Goal: Task Accomplishment & Management: Use online tool/utility

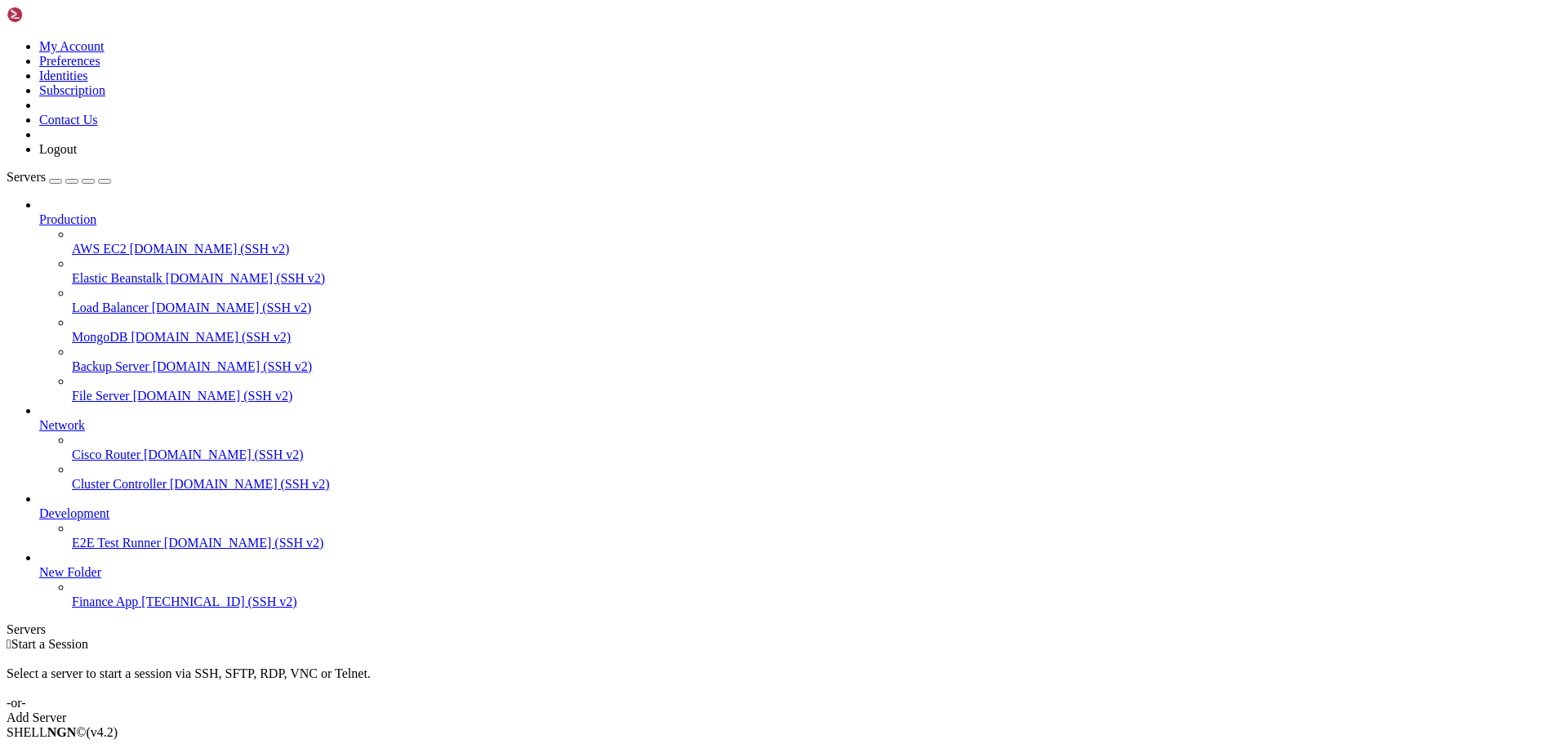
click at [141, 608] on span "[TECHNICAL_ID] (SSH v2)" at bounding box center [219, 602] width 156 height 14
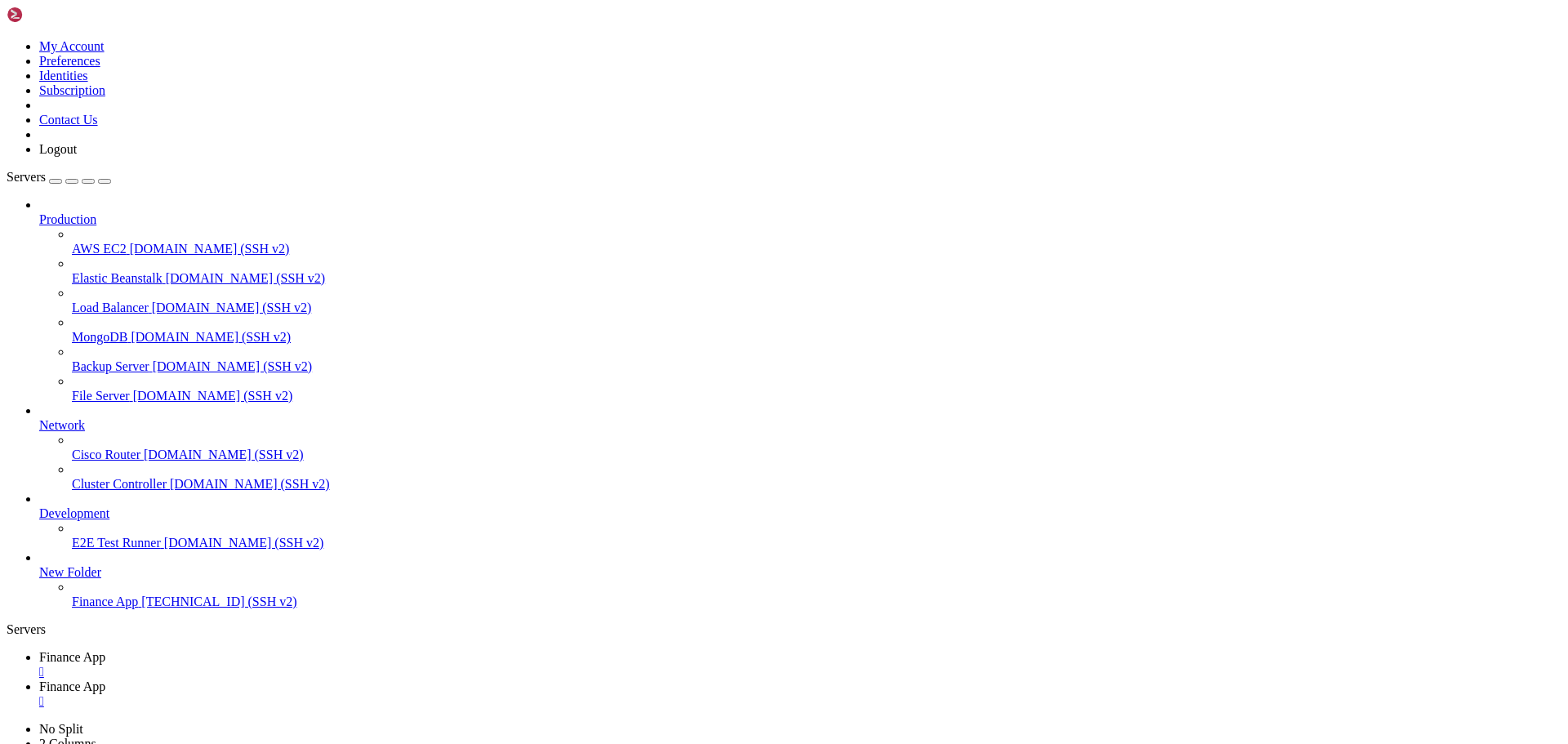
type input "/home/ubuntu/financeapp"
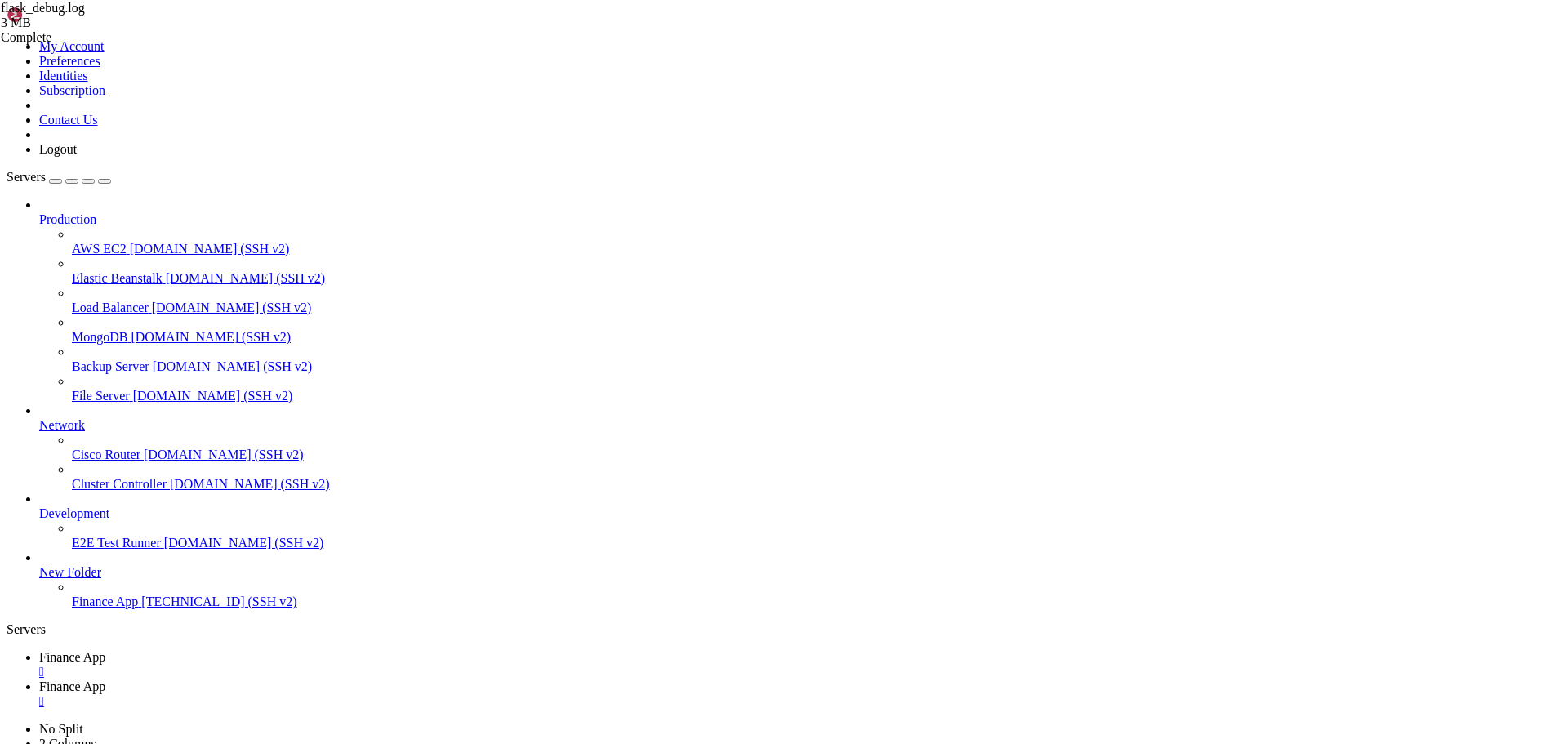
click at [233, 650] on link "Finance App " at bounding box center [800, 665] width 1522 height 30
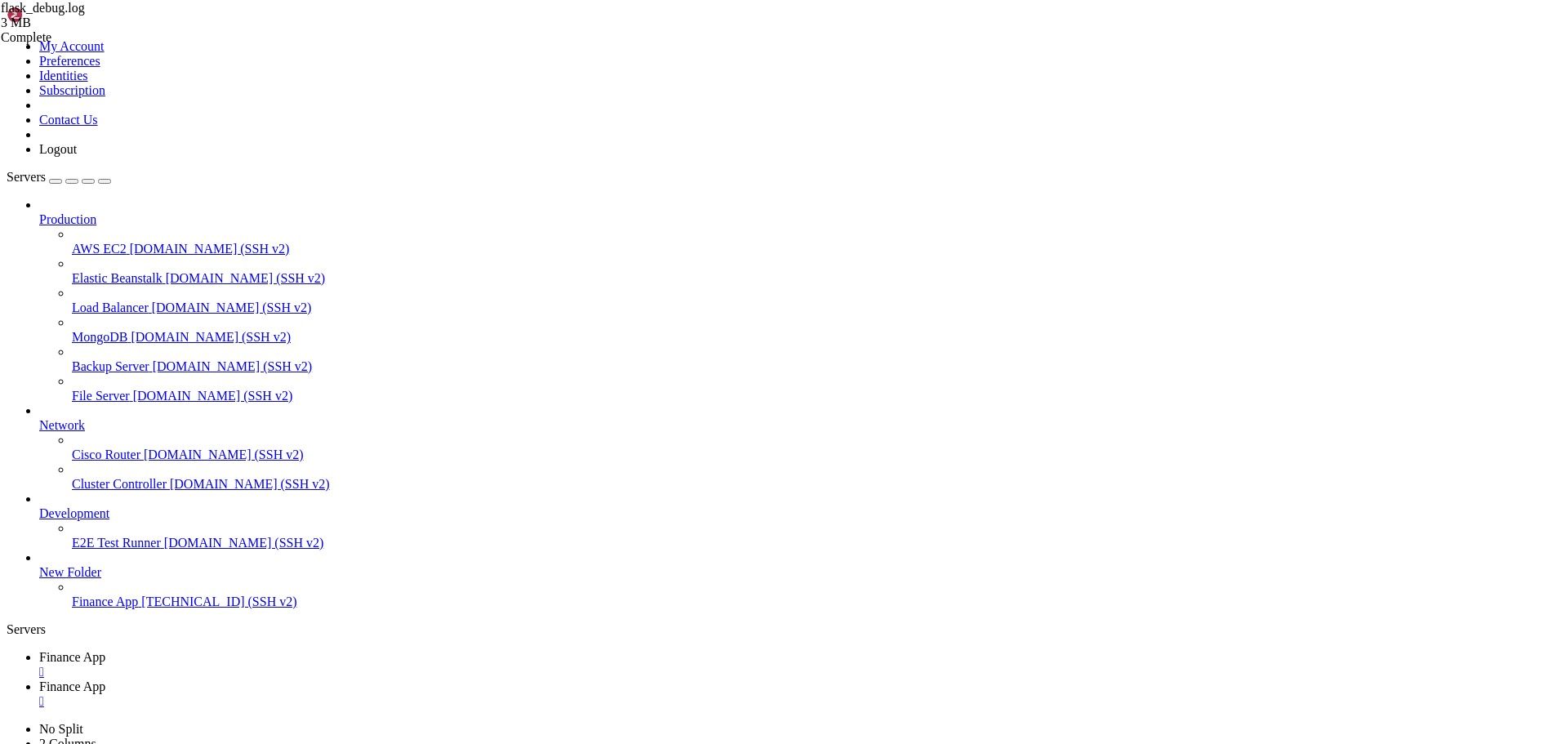
click at [383, 679] on link "Finance App " at bounding box center [800, 694] width 1522 height 30
click at [435, 694] on div "" at bounding box center [800, 702] width 1522 height 15
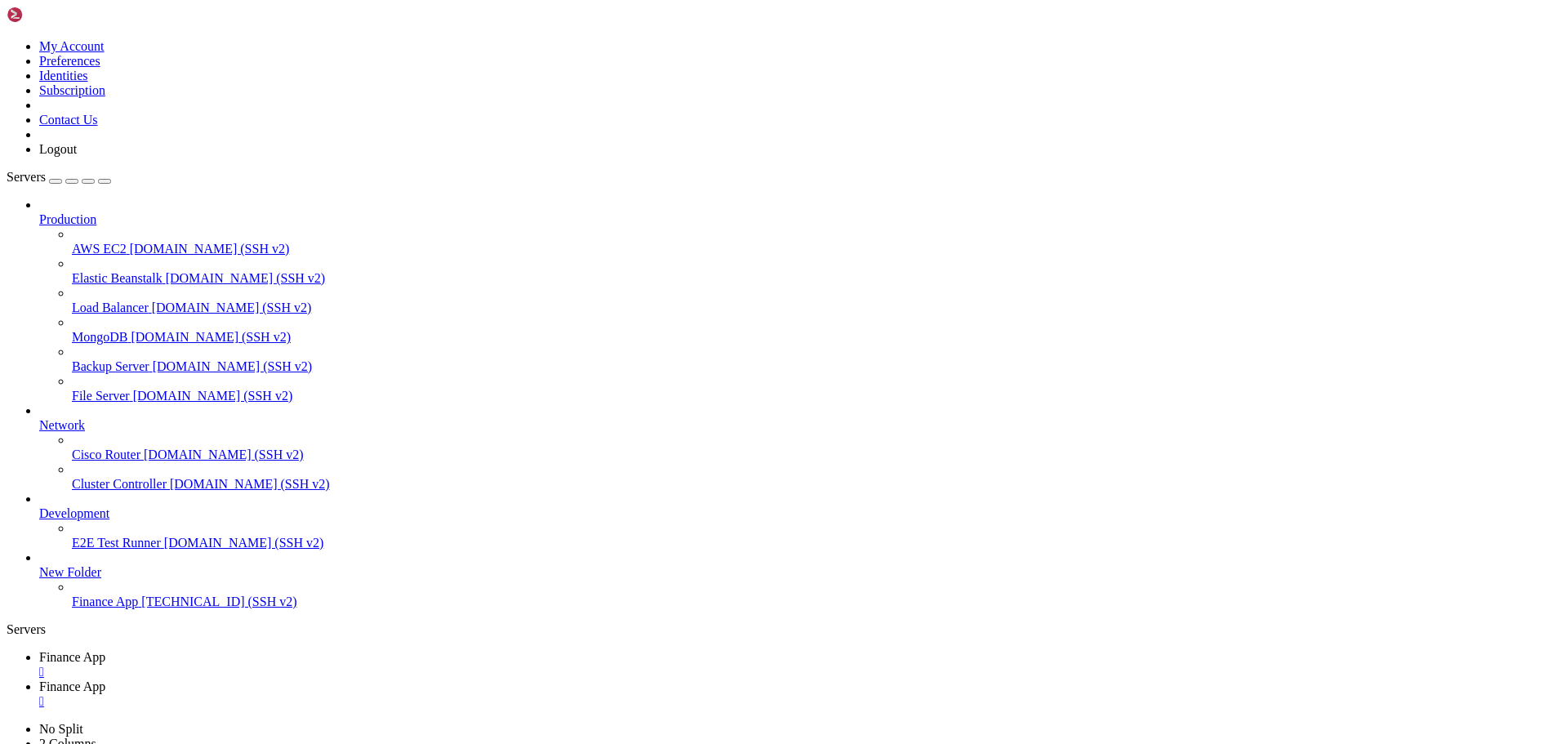
type input "/home/ubuntu/financeapp"
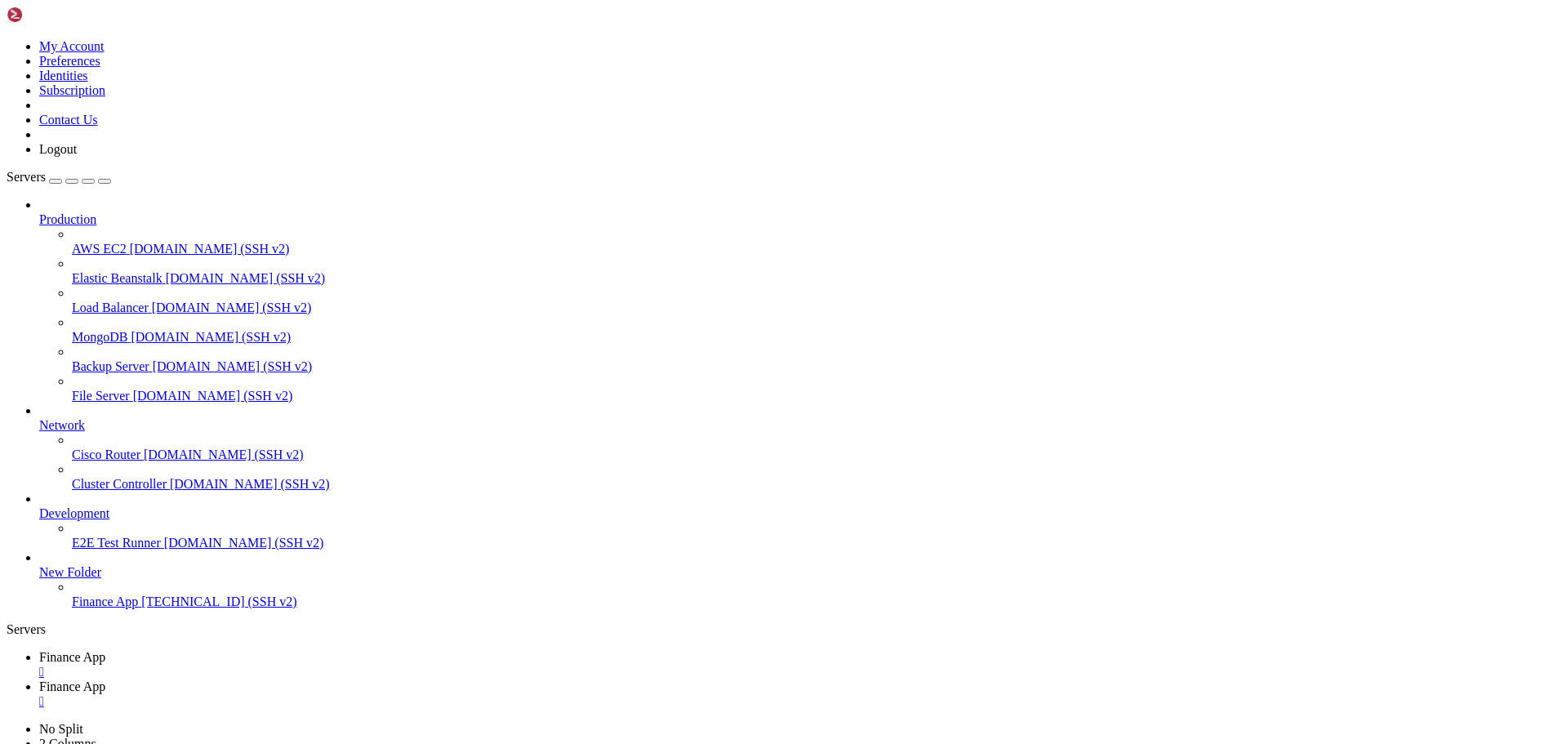
type textarea "INFO:sqlalchemy.engine.Engine:SELECT ROUND(SUM(Amount),2), Account FROM jwin.tr…"
click at [233, 650] on link "Finance App " at bounding box center [800, 665] width 1522 height 30
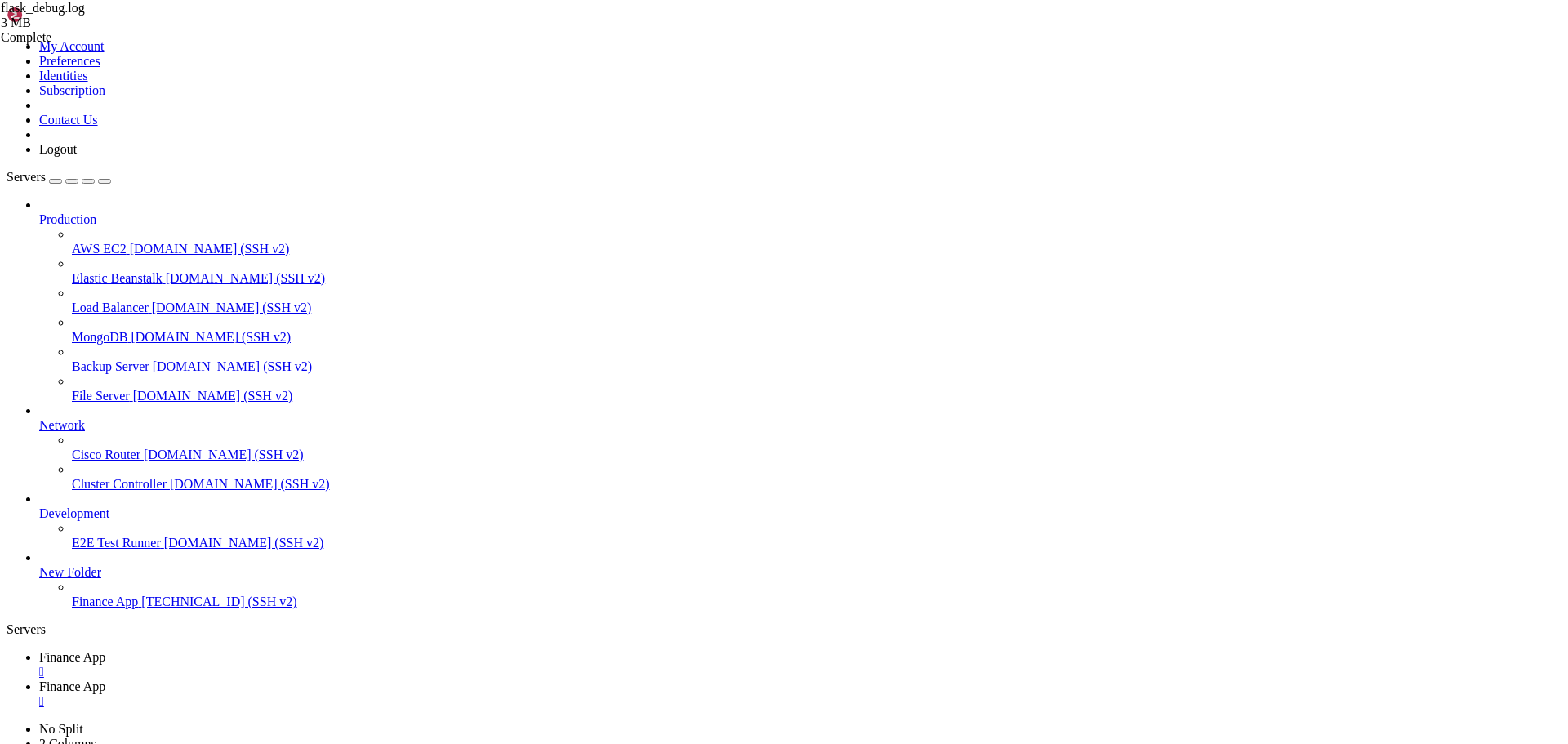
drag, startPoint x: 381, startPoint y: 17, endPoint x: 472, endPoint y: 19, distance: 91.0
click at [105, 679] on span "Finance App" at bounding box center [72, 686] width 66 height 14
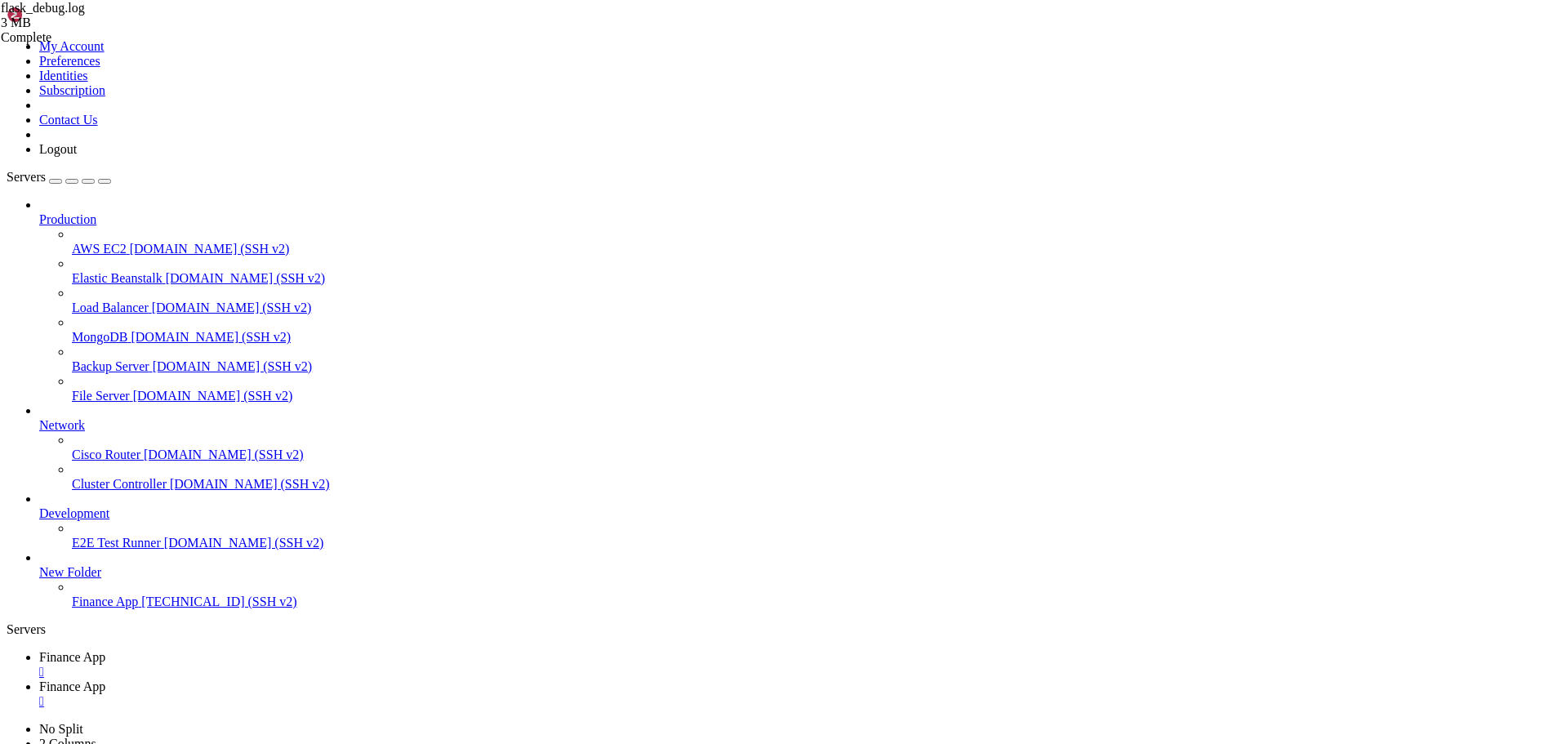
click at [105, 650] on span "Finance App" at bounding box center [72, 657] width 66 height 14
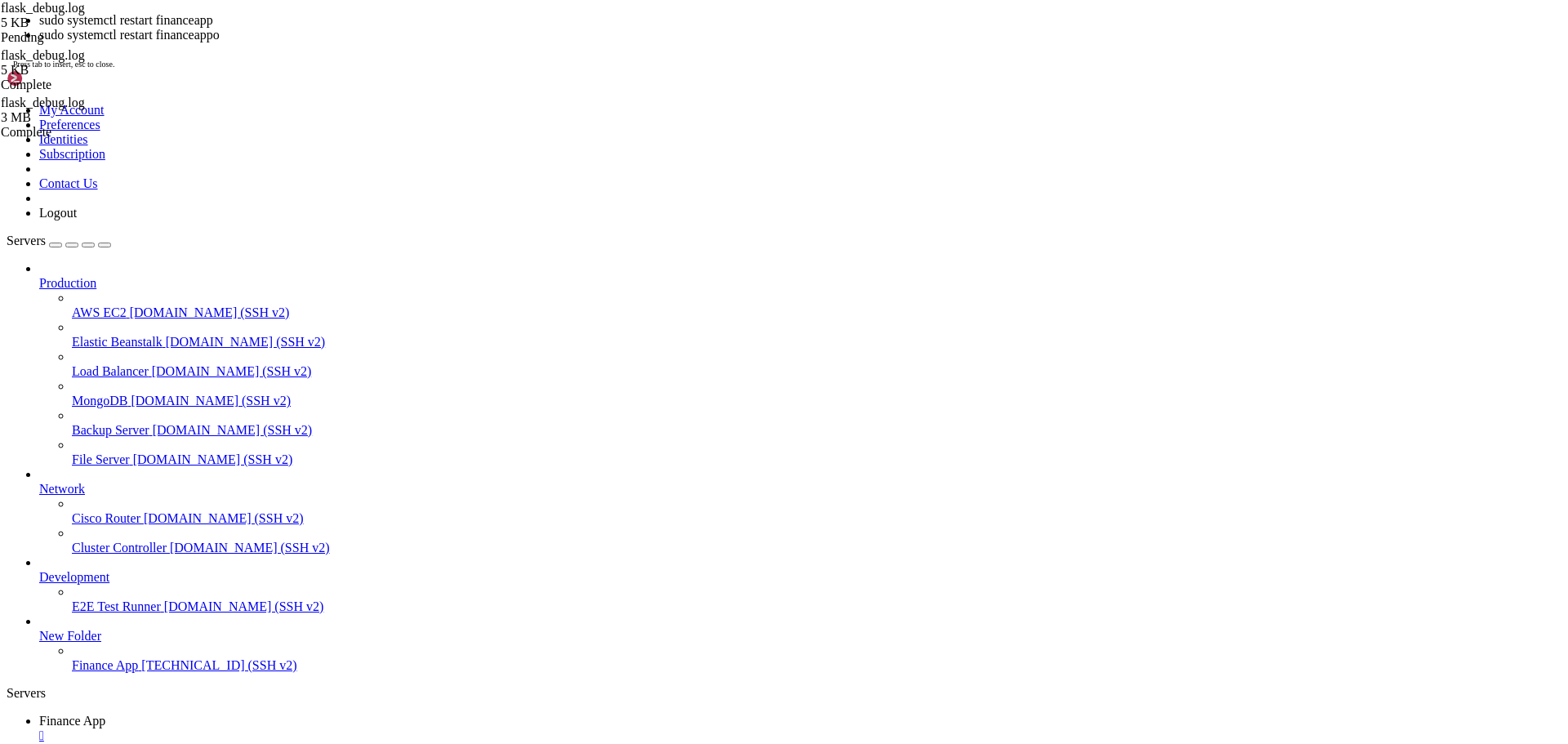
scroll to position [930, 0]
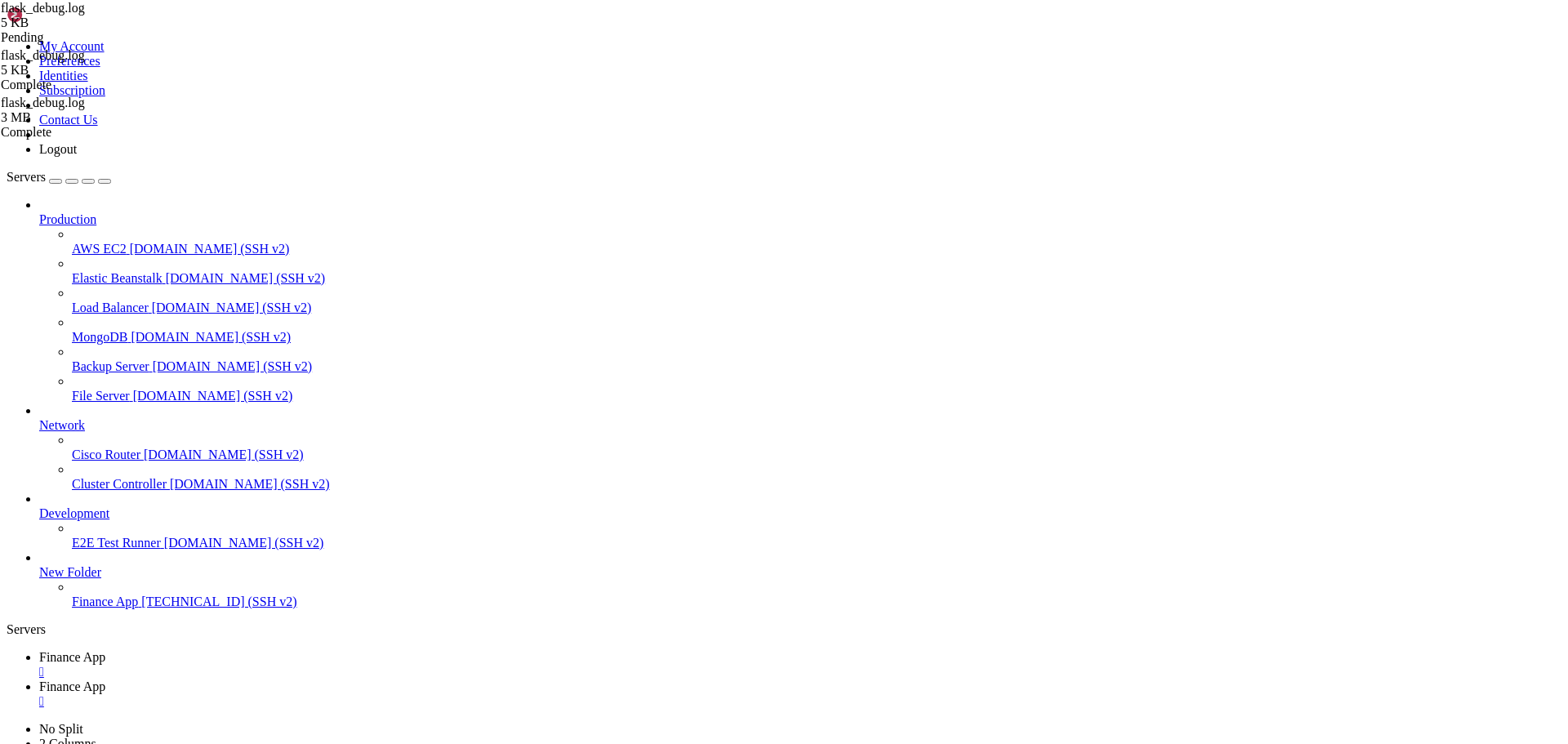
click at [105, 679] on span "Finance App" at bounding box center [72, 686] width 66 height 14
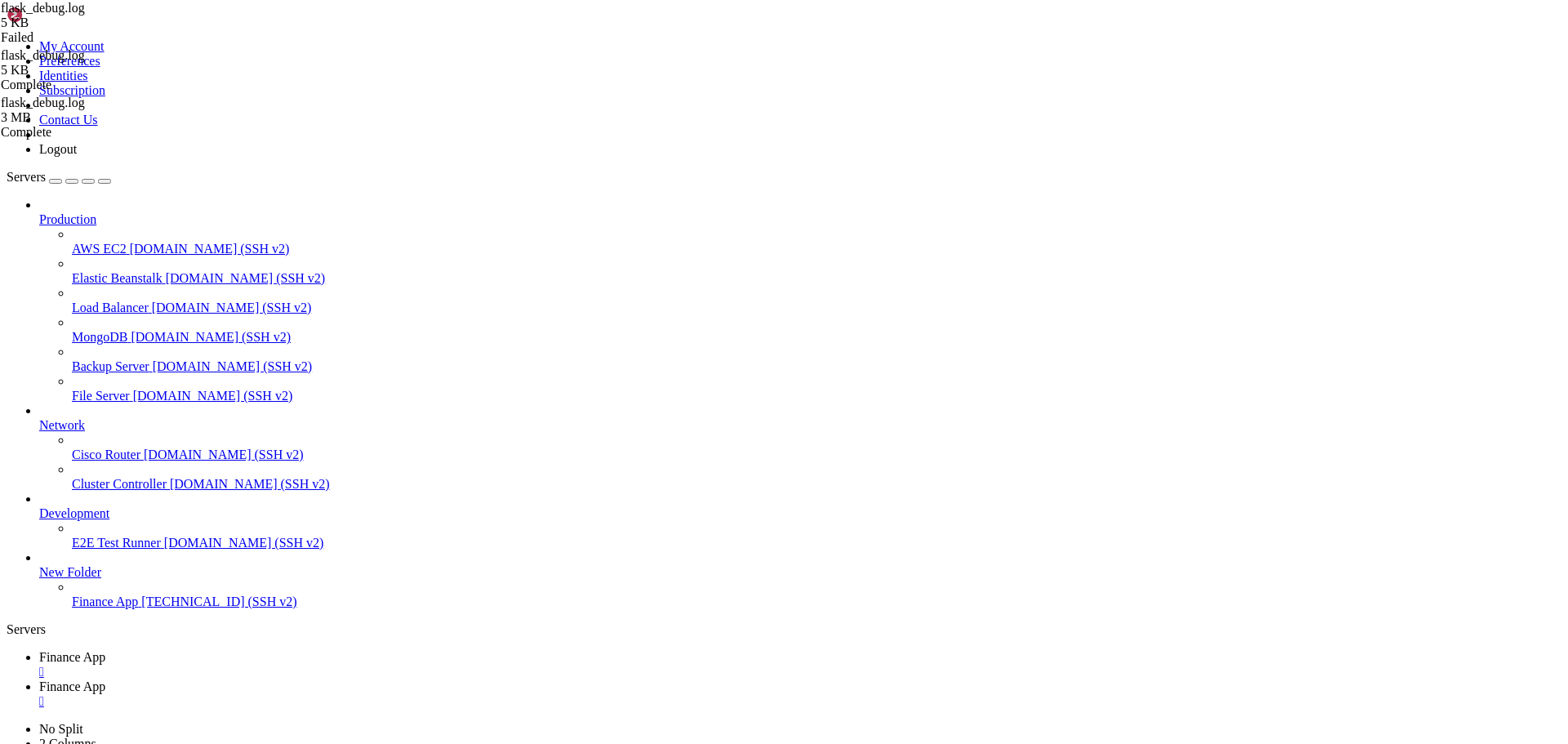
type input "/home/ubuntu/financeapp"
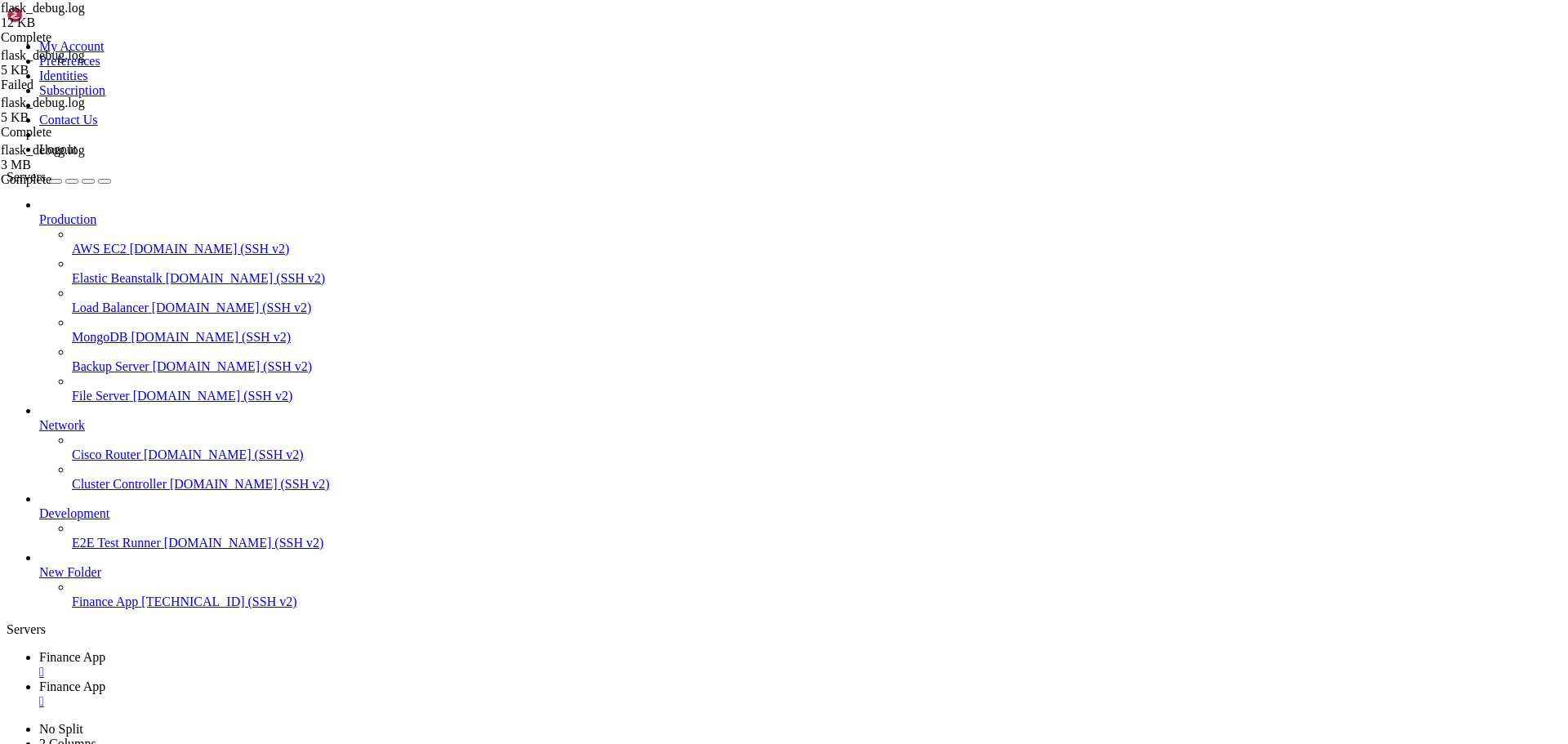
click at [238, 650] on link "Finance App " at bounding box center [800, 665] width 1522 height 30
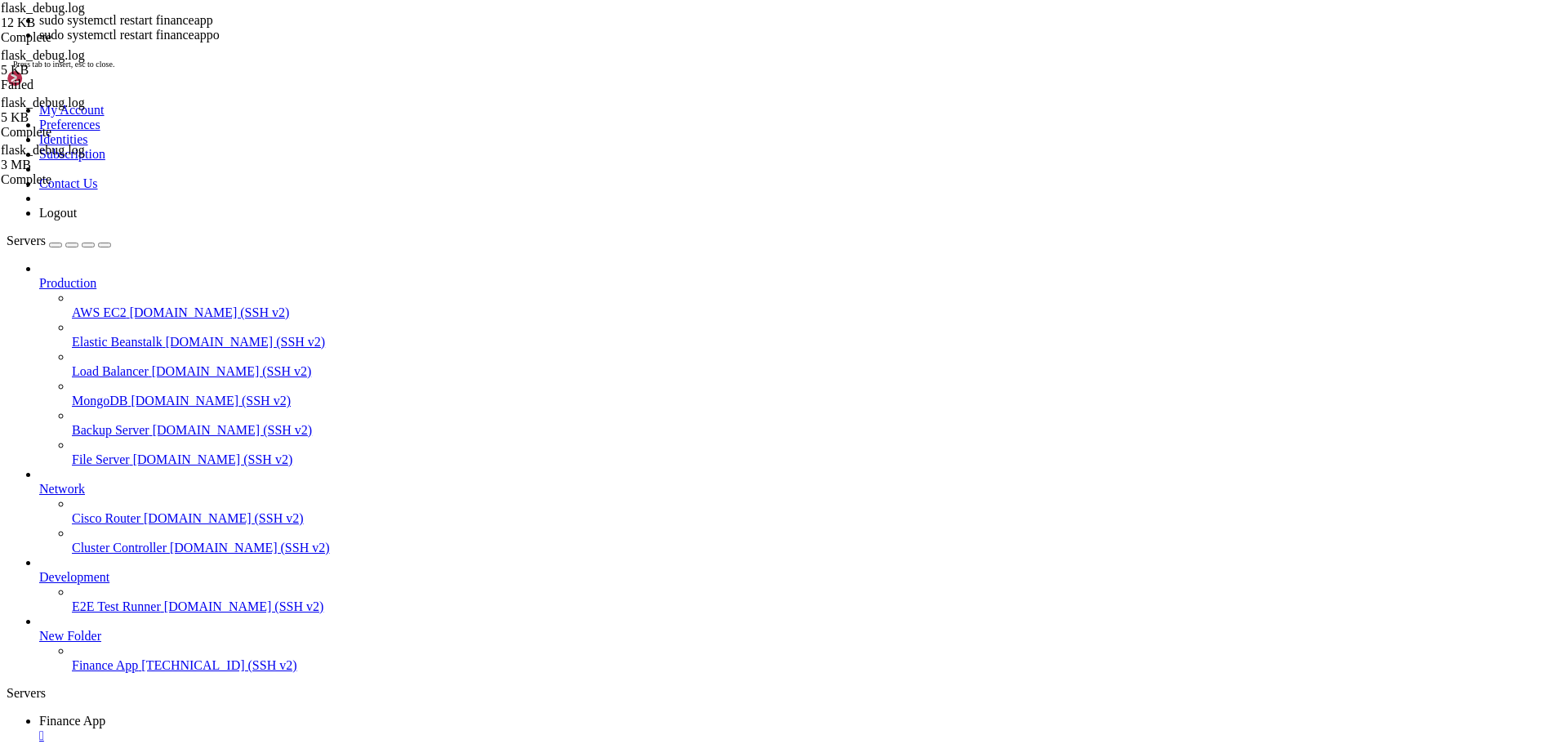
scroll to position [1347, 0]
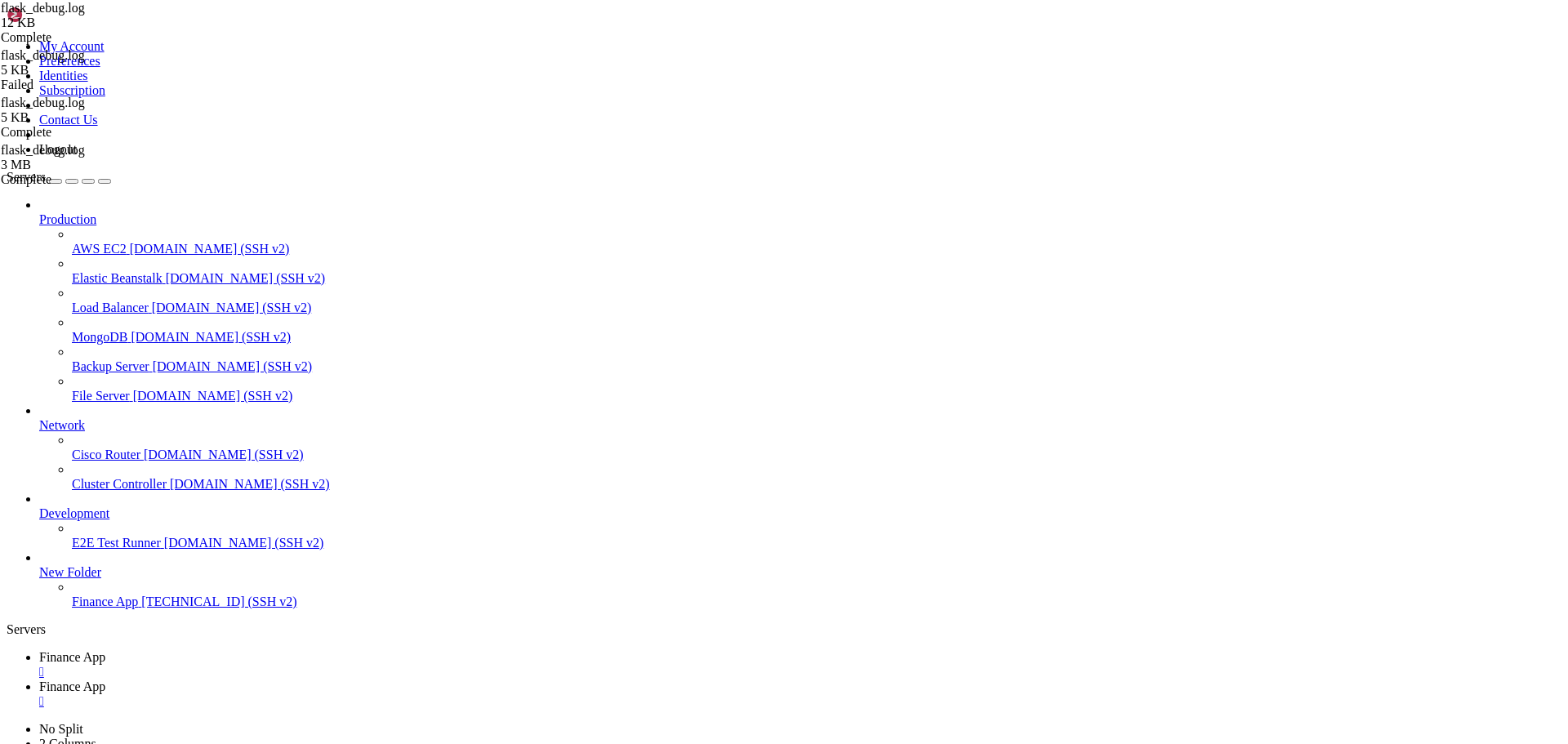
click at [439, 694] on div "" at bounding box center [800, 702] width 1522 height 15
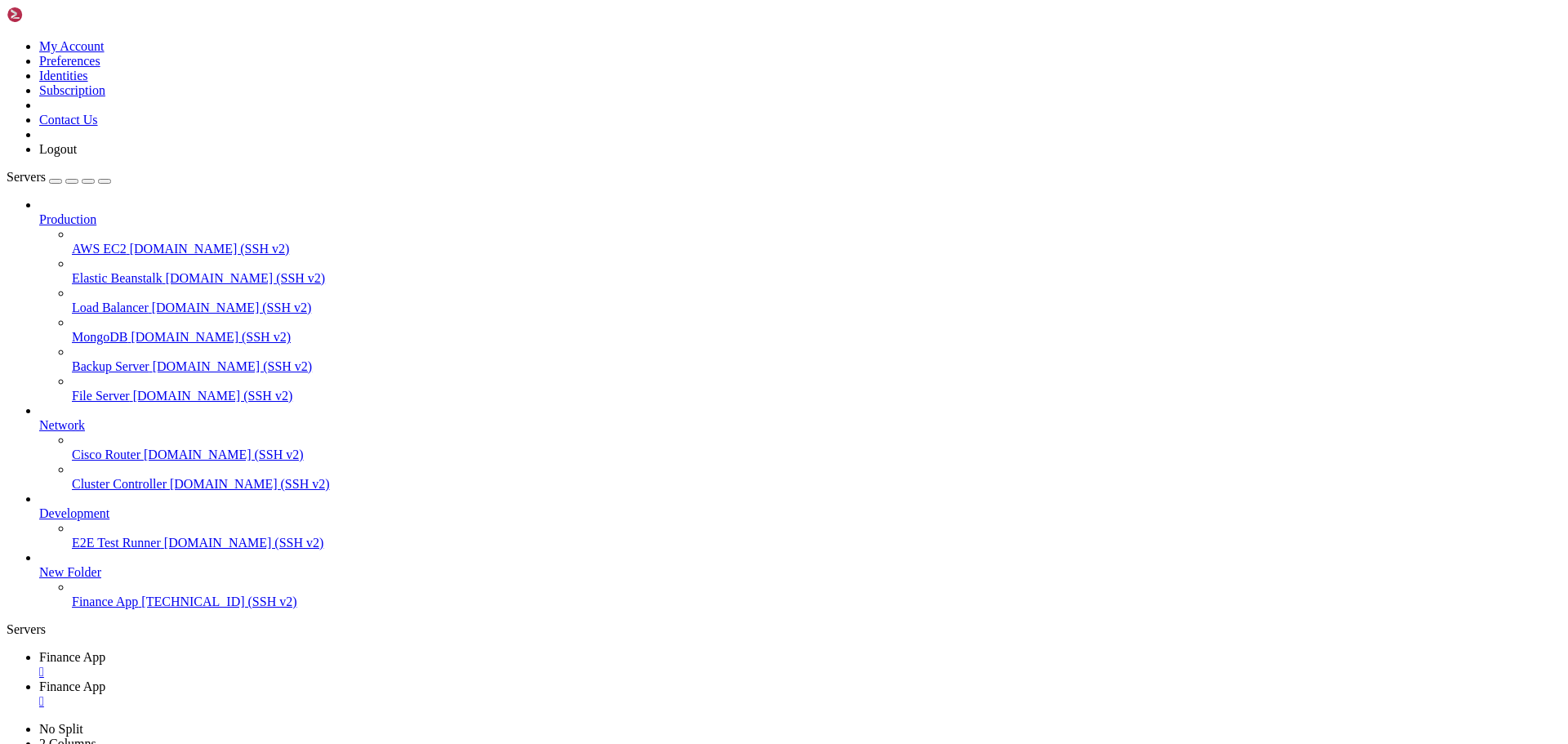
type input "/home/ubuntu/financeapp"
type textarea "File "/home/ubuntu/financeapp/main.py", line 410, in Transactions"
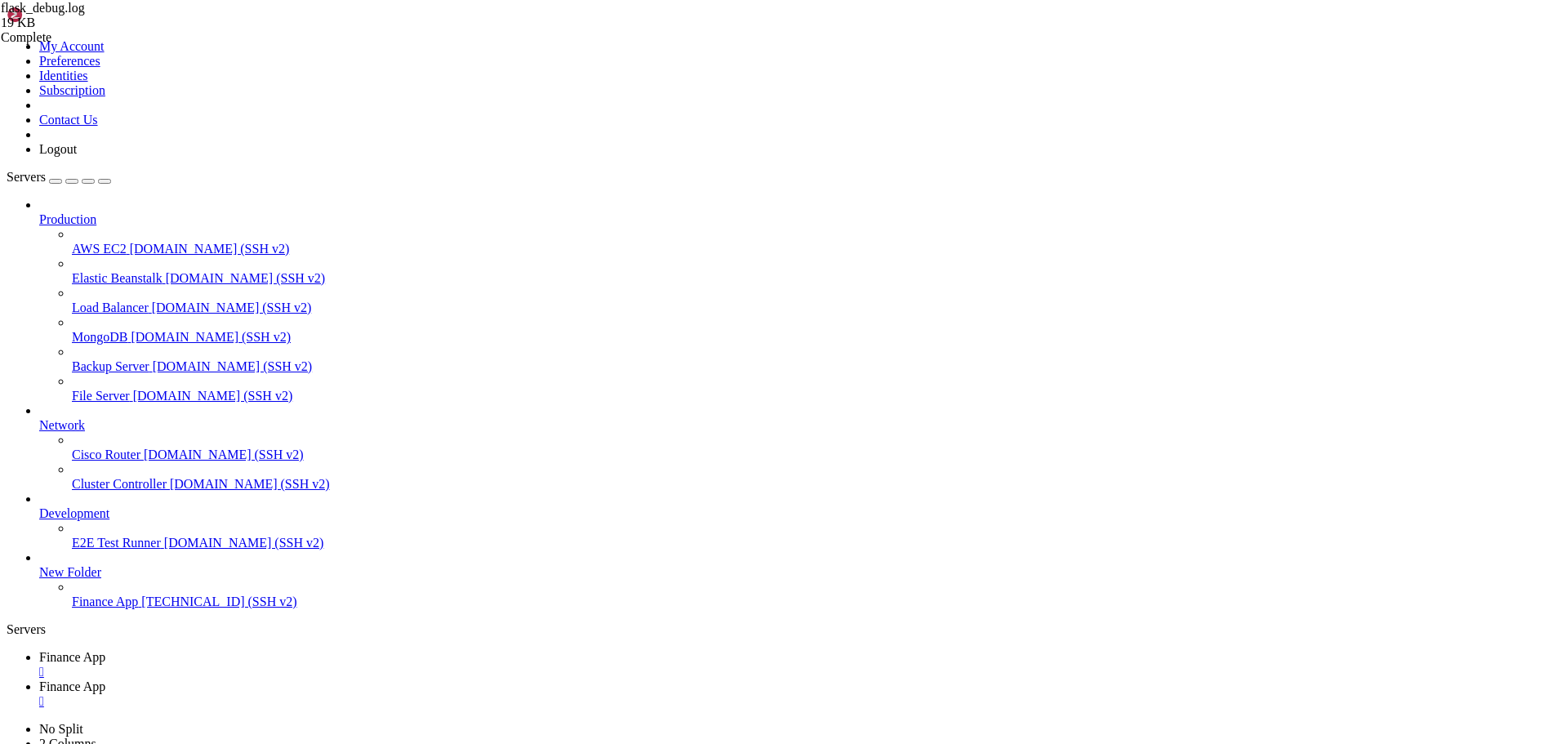
click at [105, 650] on span "Finance App" at bounding box center [72, 657] width 66 height 14
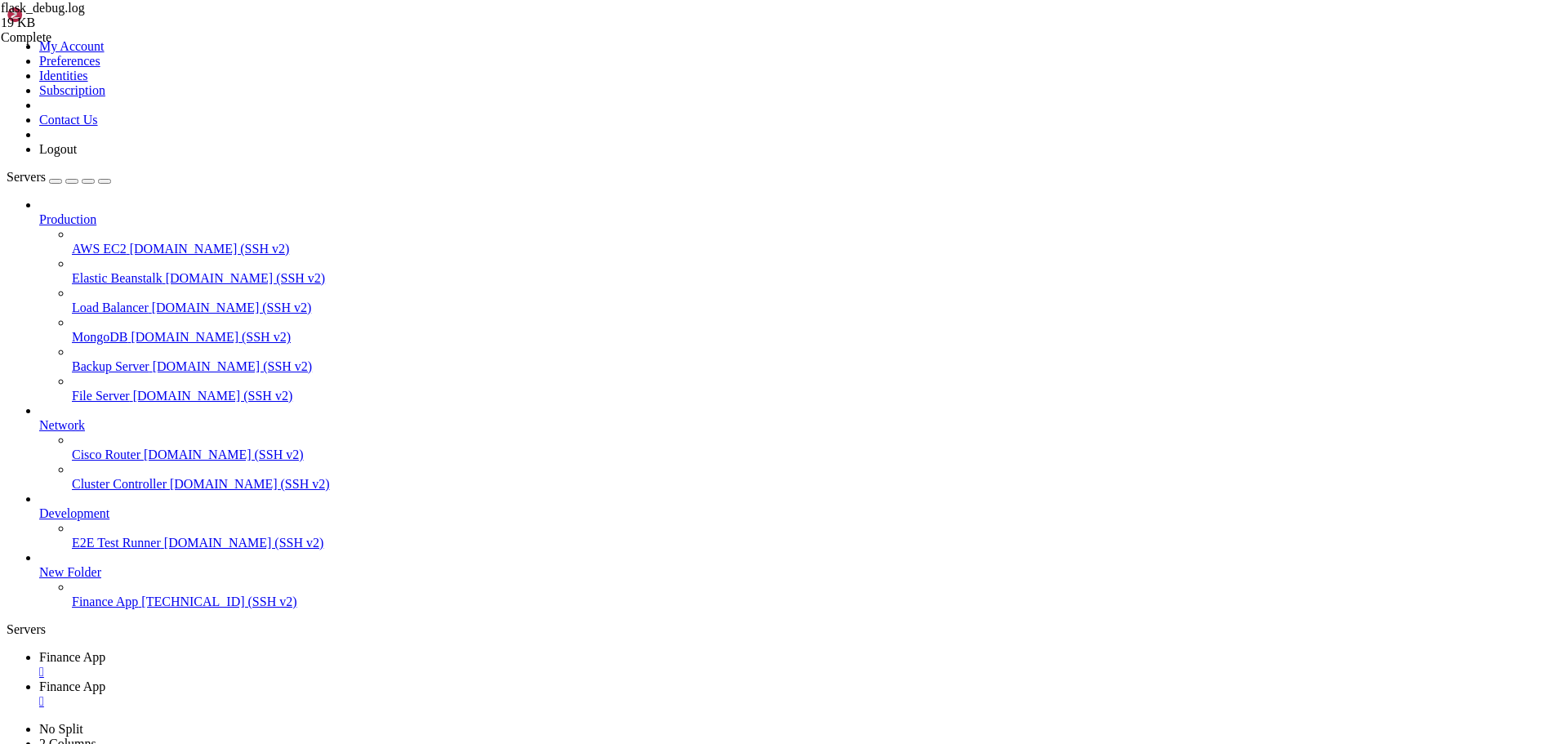
scroll to position [2124, 0]
